Goal: Information Seeking & Learning: Learn about a topic

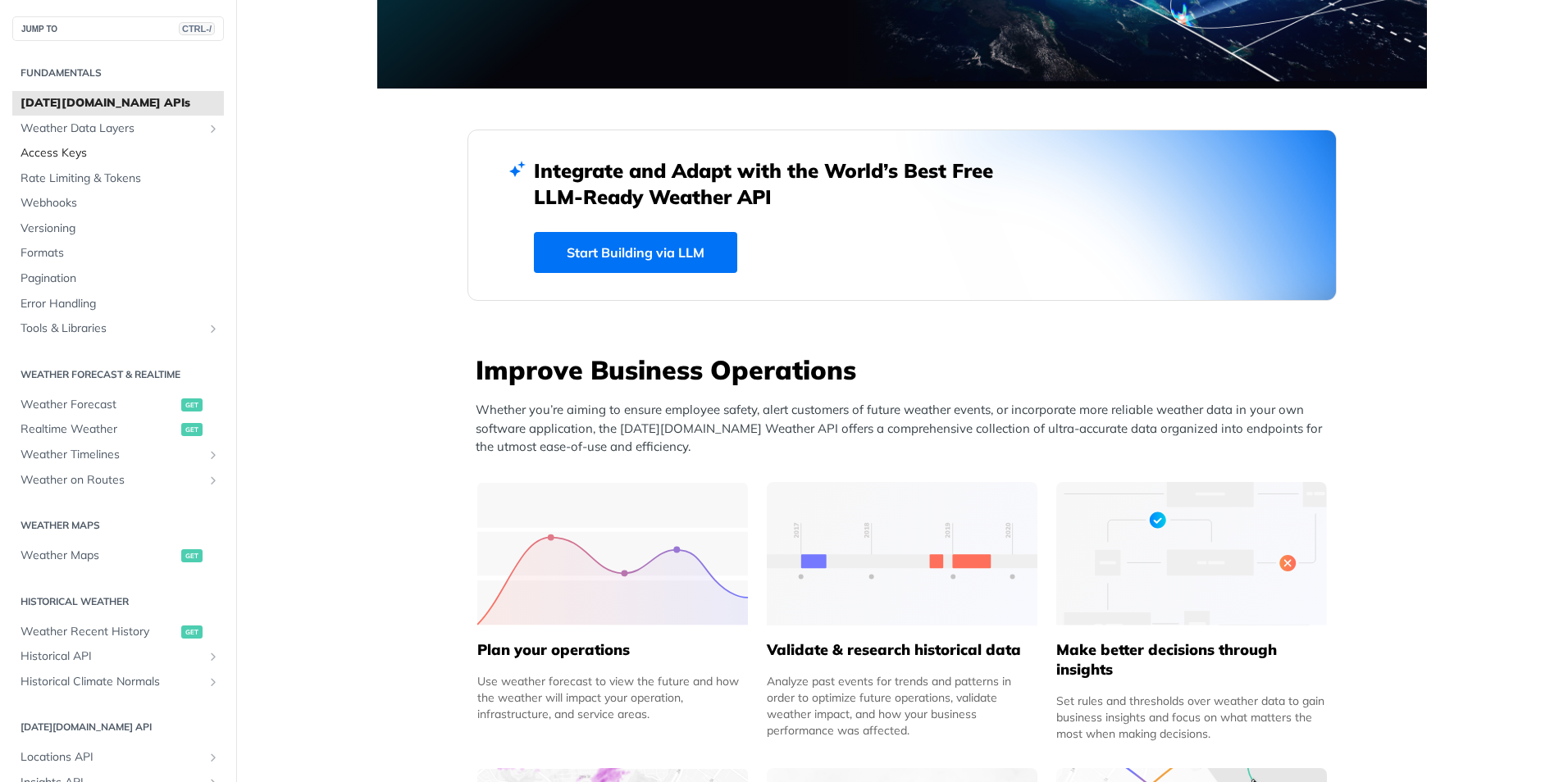
click at [65, 157] on span "Access Keys" at bounding box center [120, 153] width 199 height 17
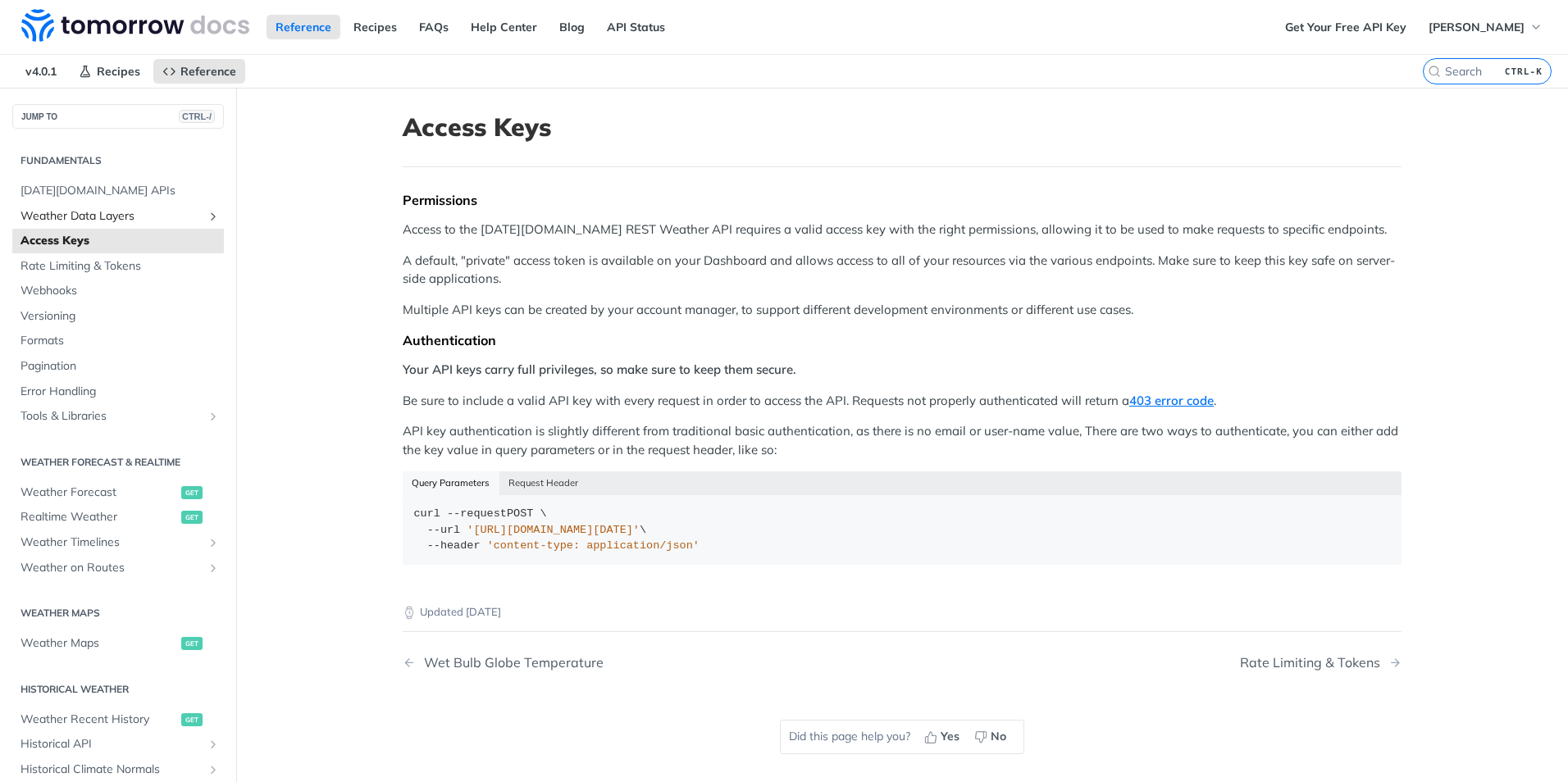
click at [80, 211] on span "Weather Data Layers" at bounding box center [112, 216] width 182 height 17
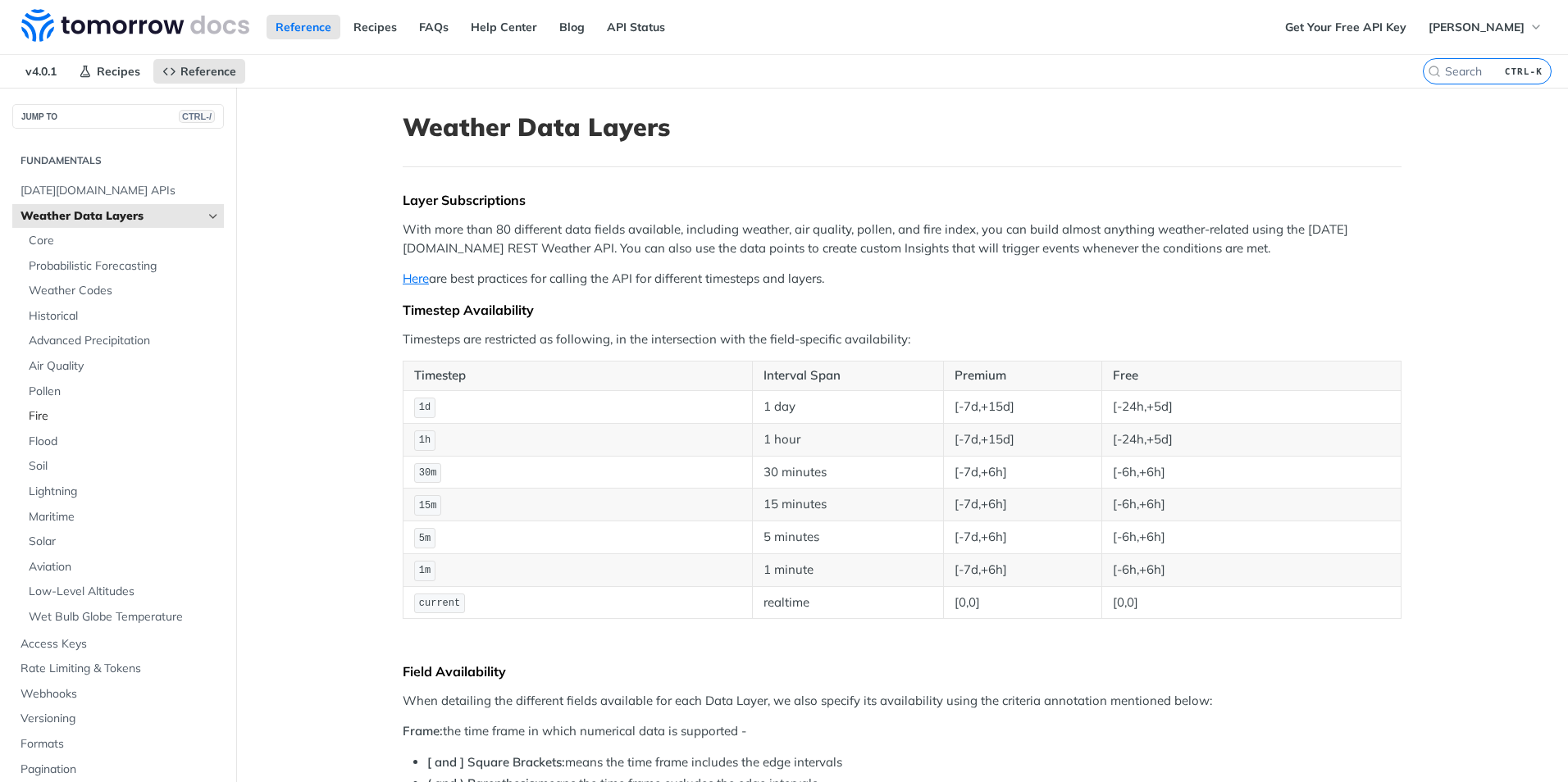
click at [65, 416] on span "Fire" at bounding box center [124, 416] width 191 height 17
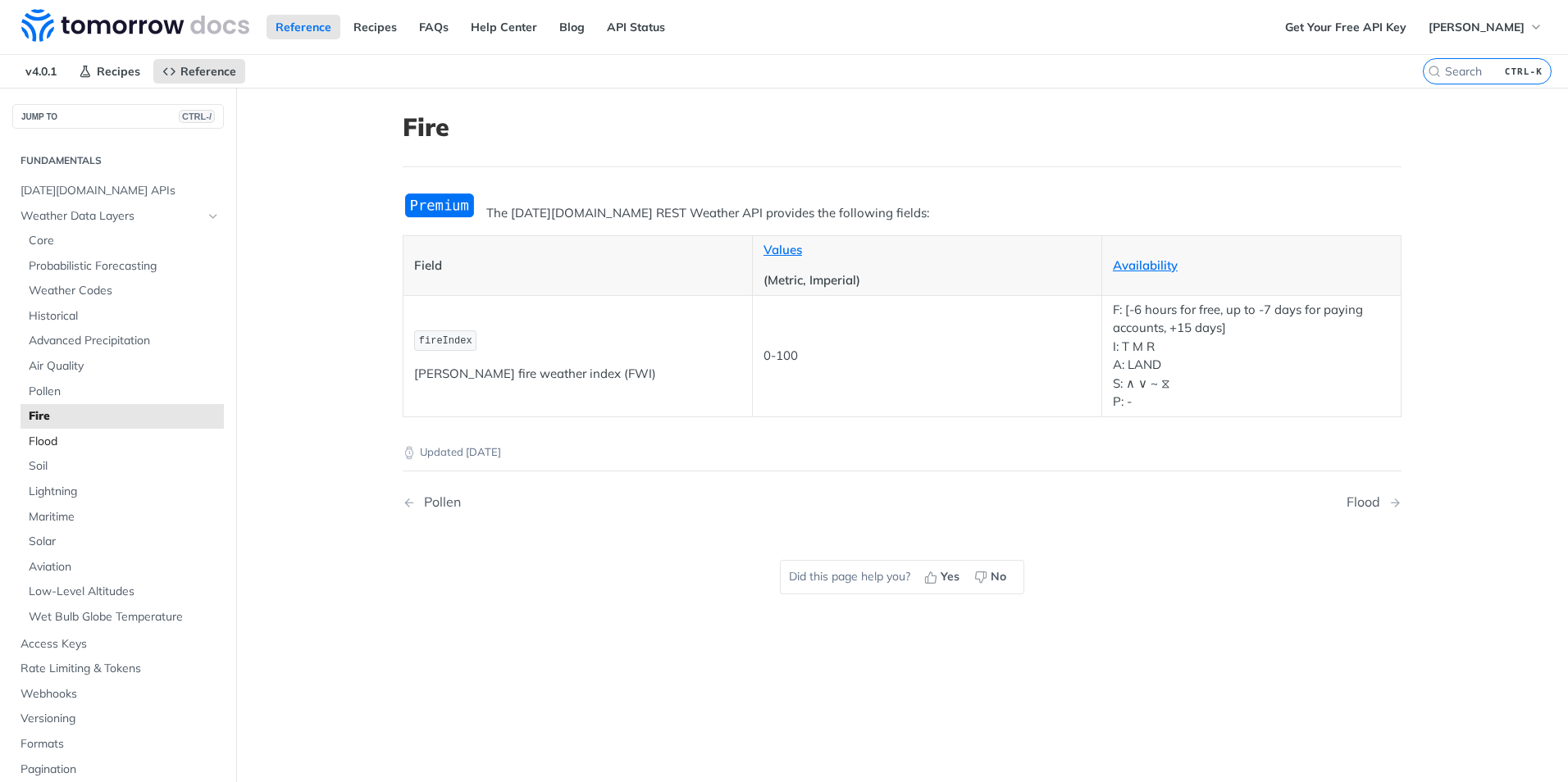
click at [70, 437] on span "Flood" at bounding box center [124, 442] width 191 height 17
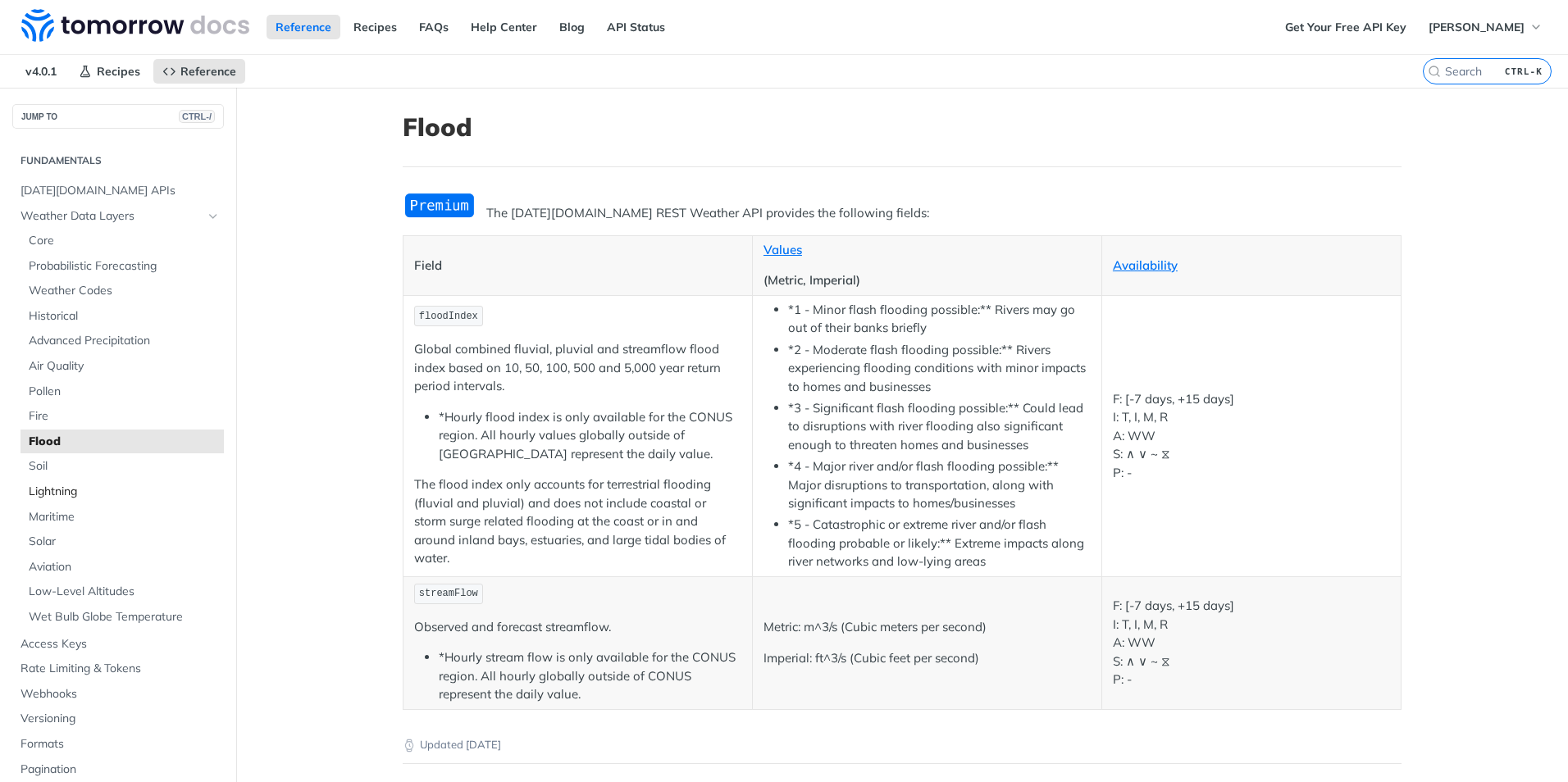
click at [85, 492] on span "Lightning" at bounding box center [124, 492] width 191 height 17
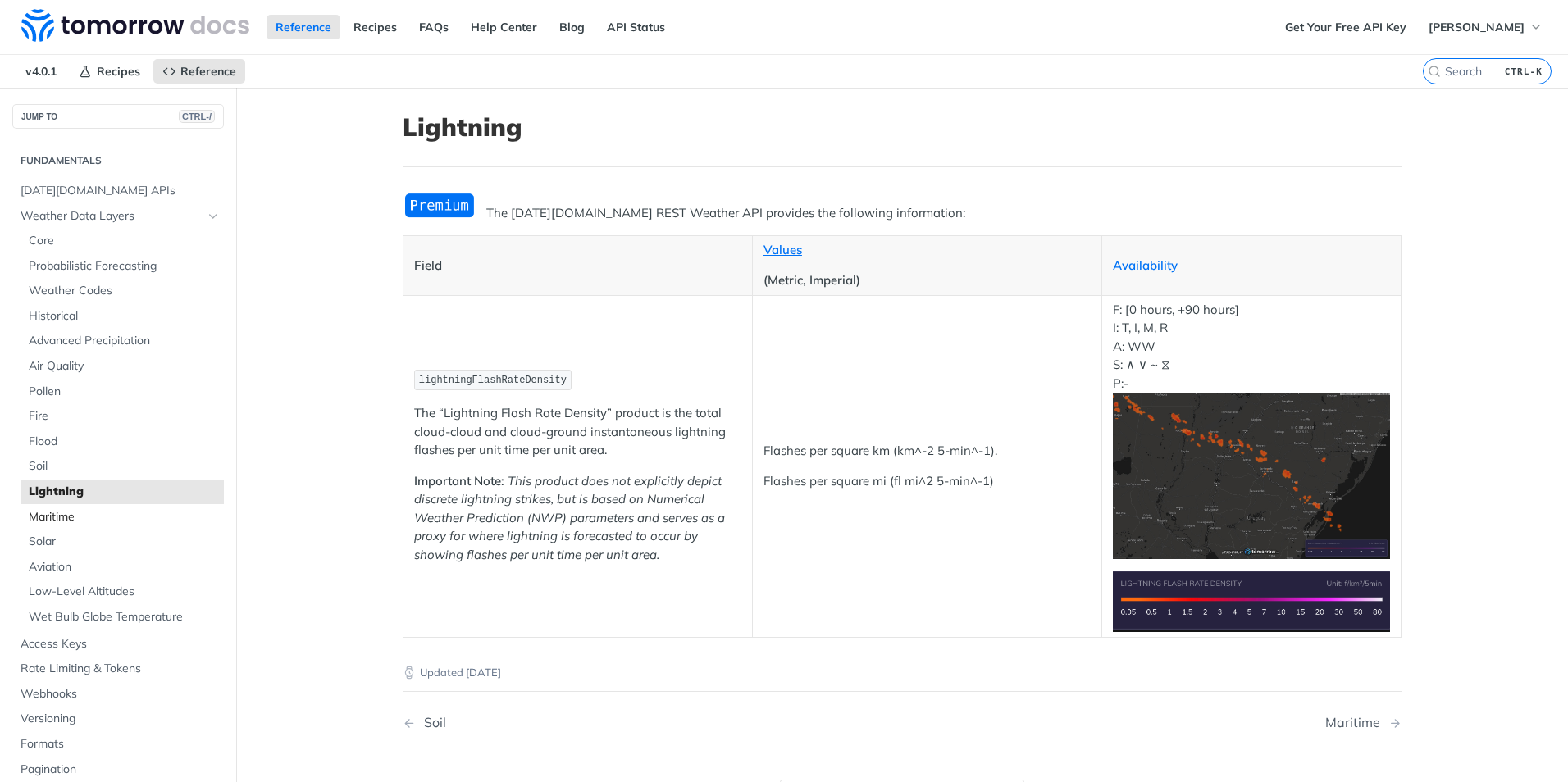
click at [74, 515] on span "Maritime" at bounding box center [124, 517] width 191 height 17
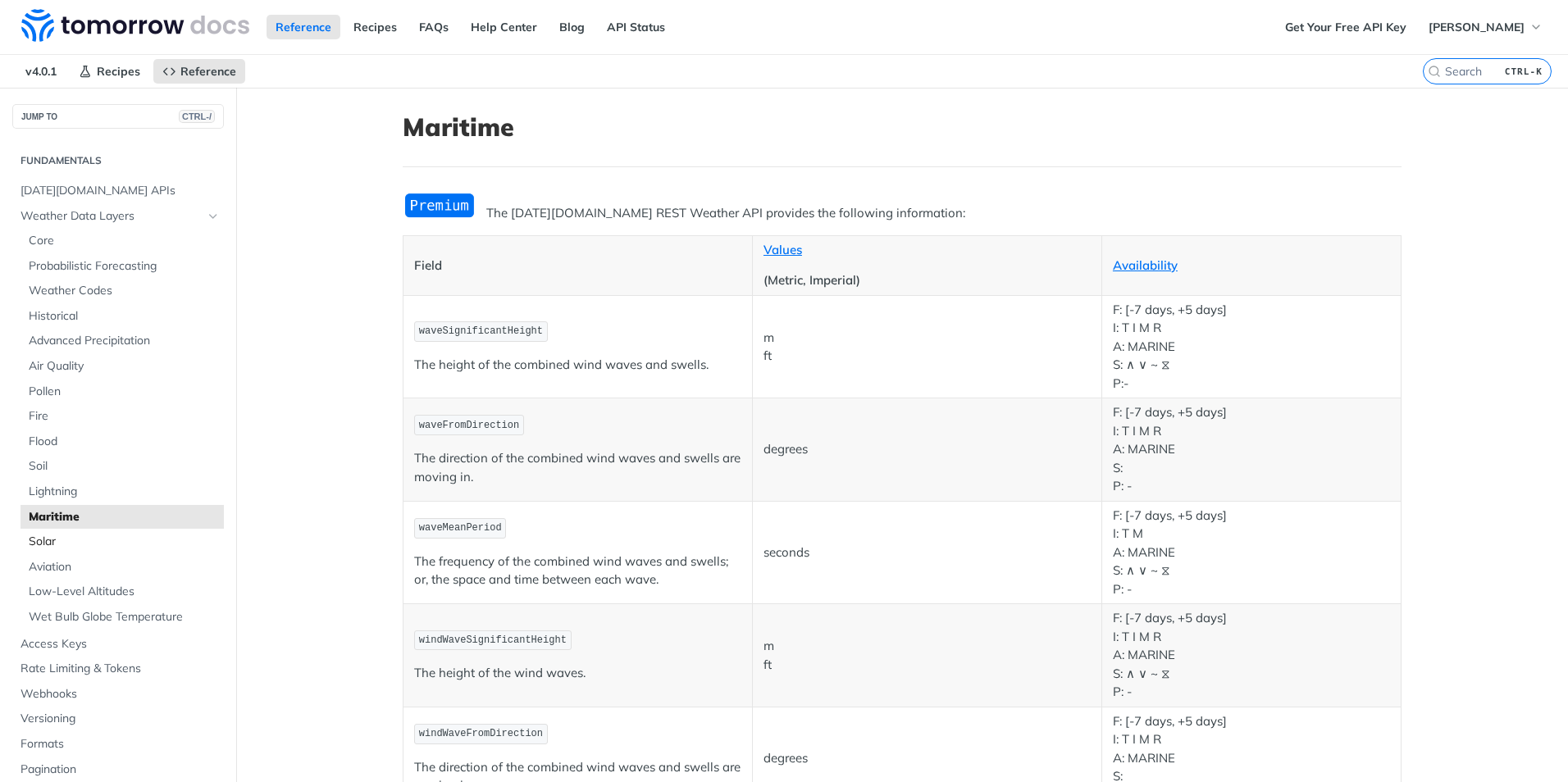
click at [52, 545] on span "Solar" at bounding box center [124, 542] width 191 height 17
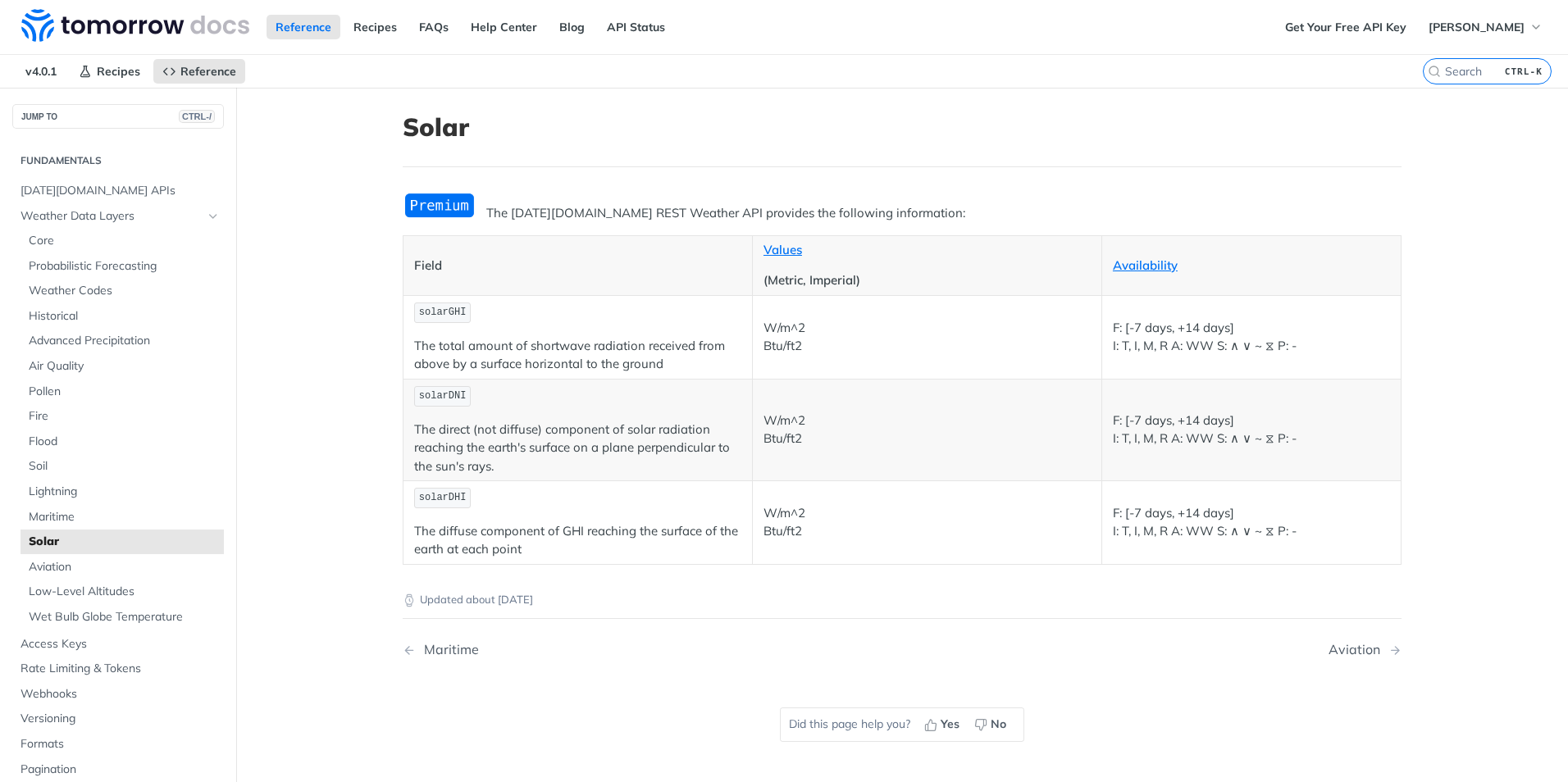
click at [753, 168] on header "Solar" at bounding box center [901, 139] width 998 height 55
